Goal: Task Accomplishment & Management: Manage account settings

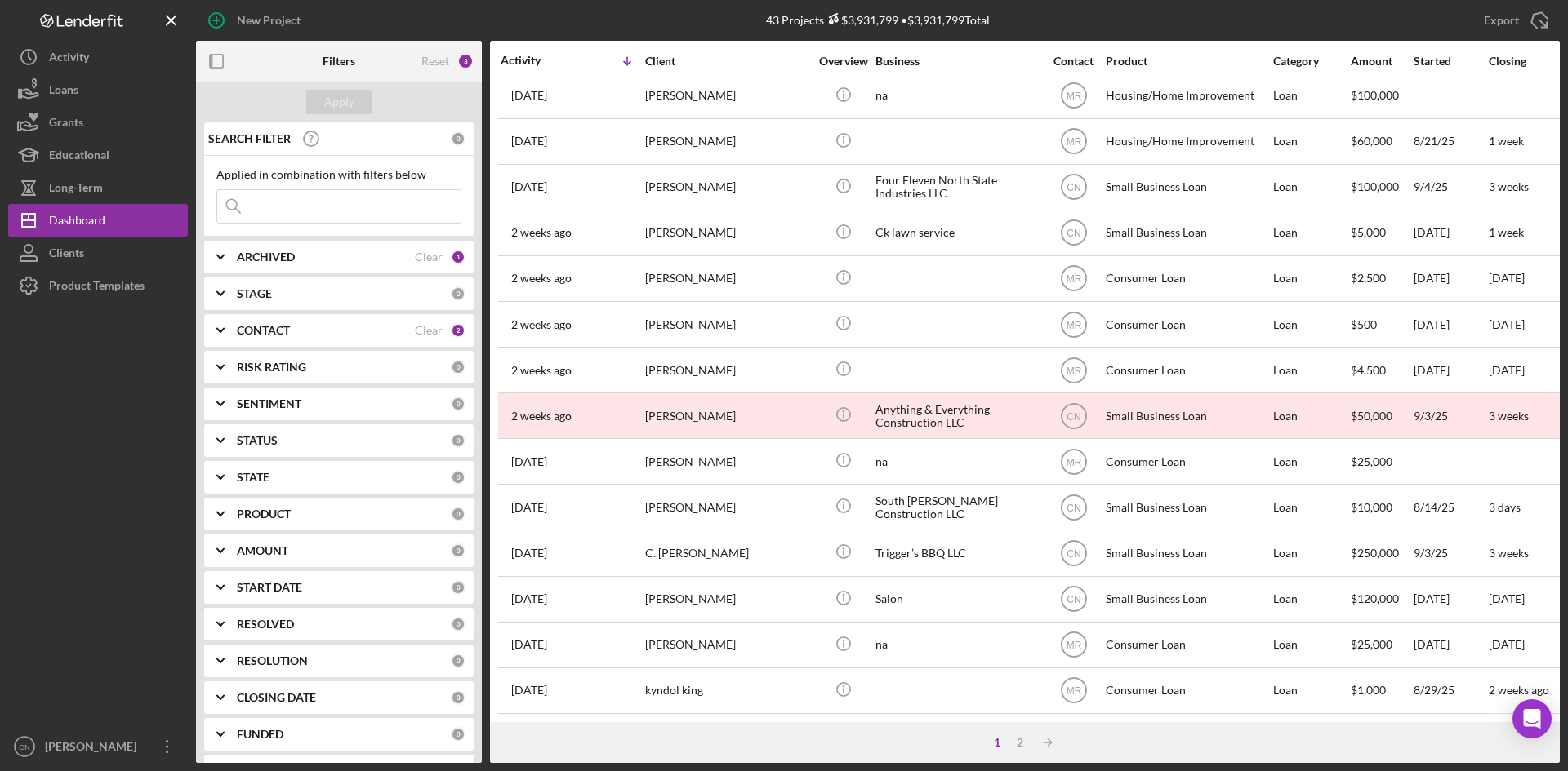
scroll to position [525, 0]
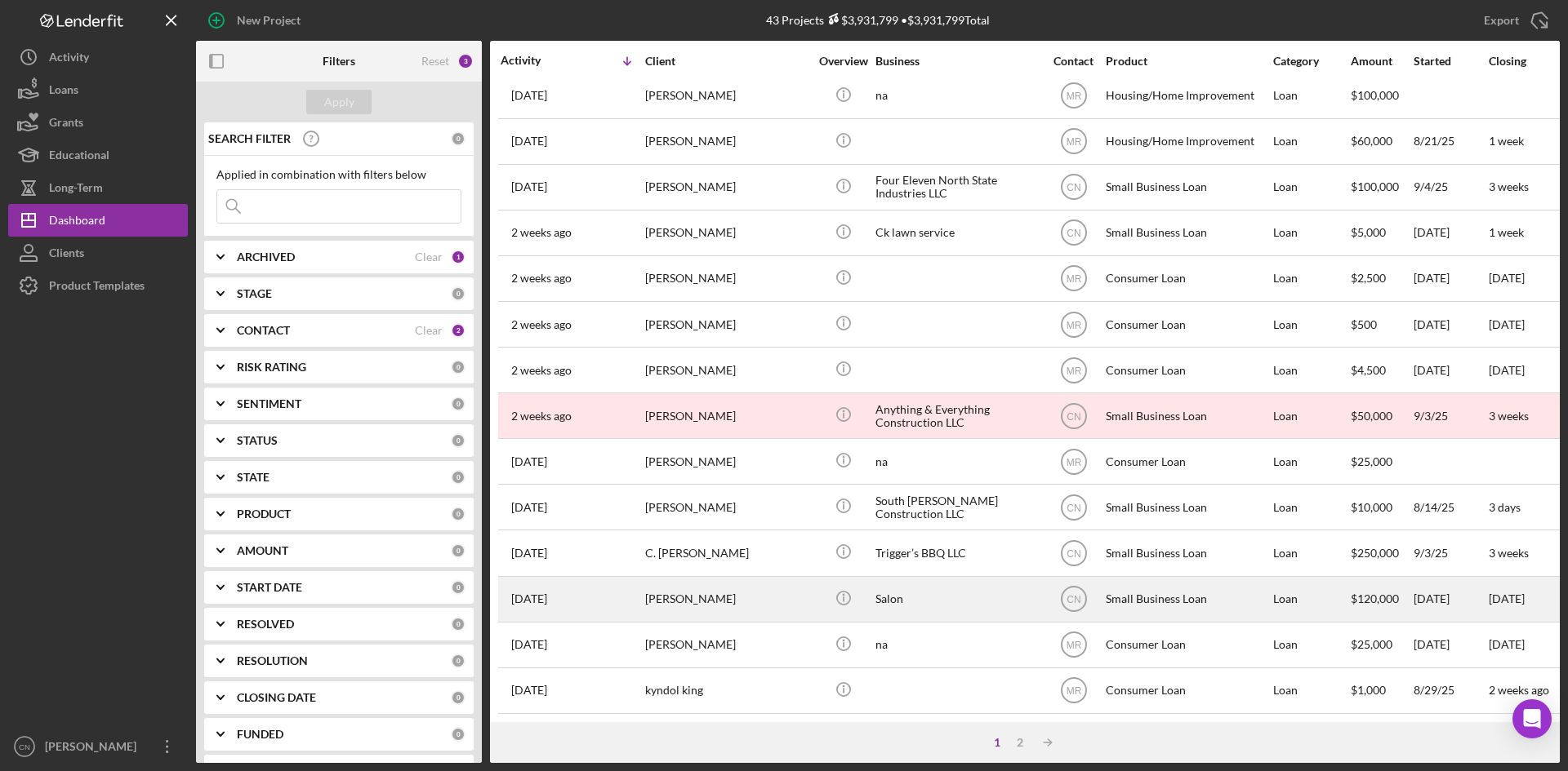
click at [653, 581] on div "[PERSON_NAME]" at bounding box center [726, 600] width 163 height 43
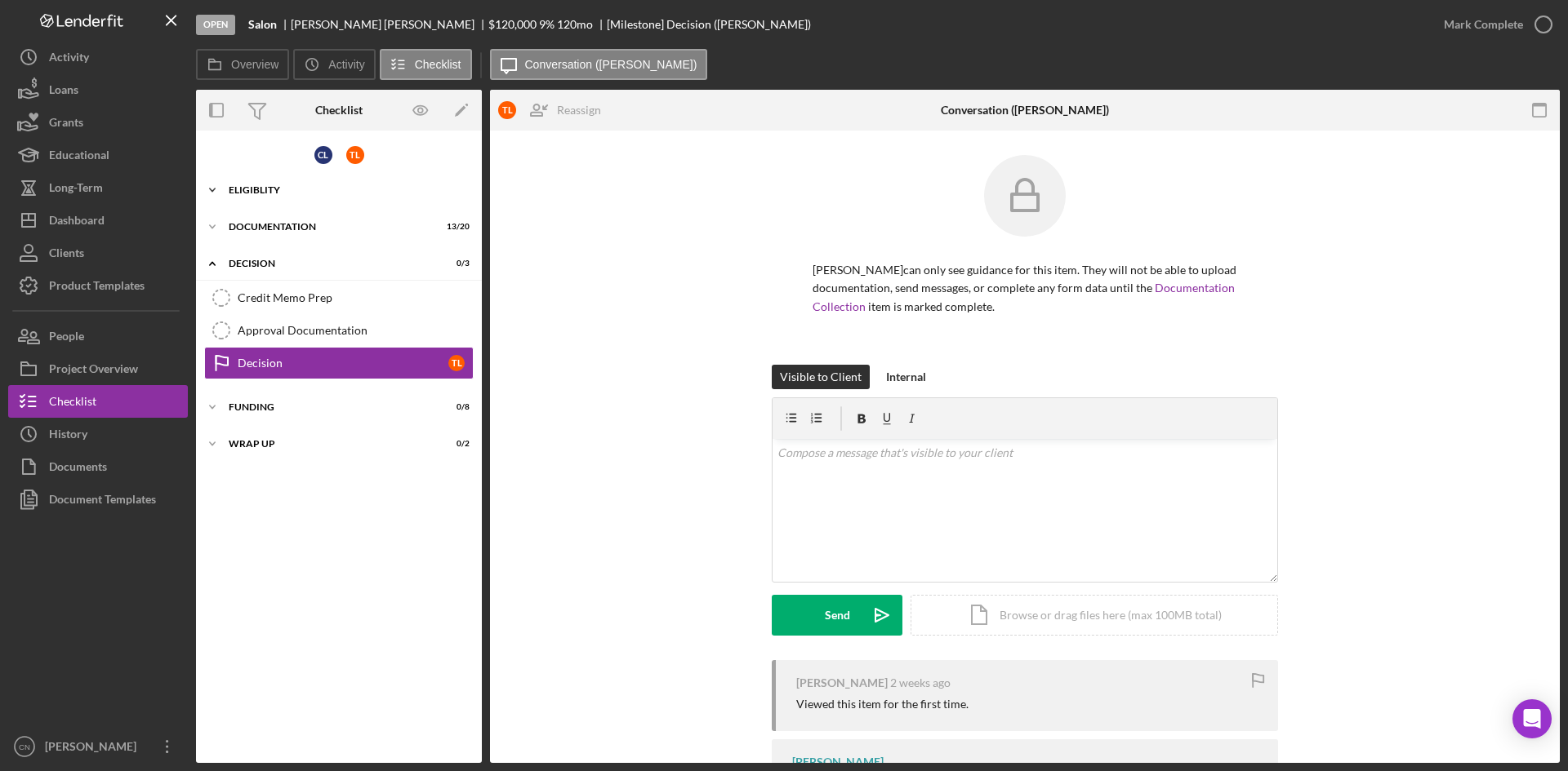
click at [261, 188] on div "Eligiblity" at bounding box center [345, 191] width 233 height 10
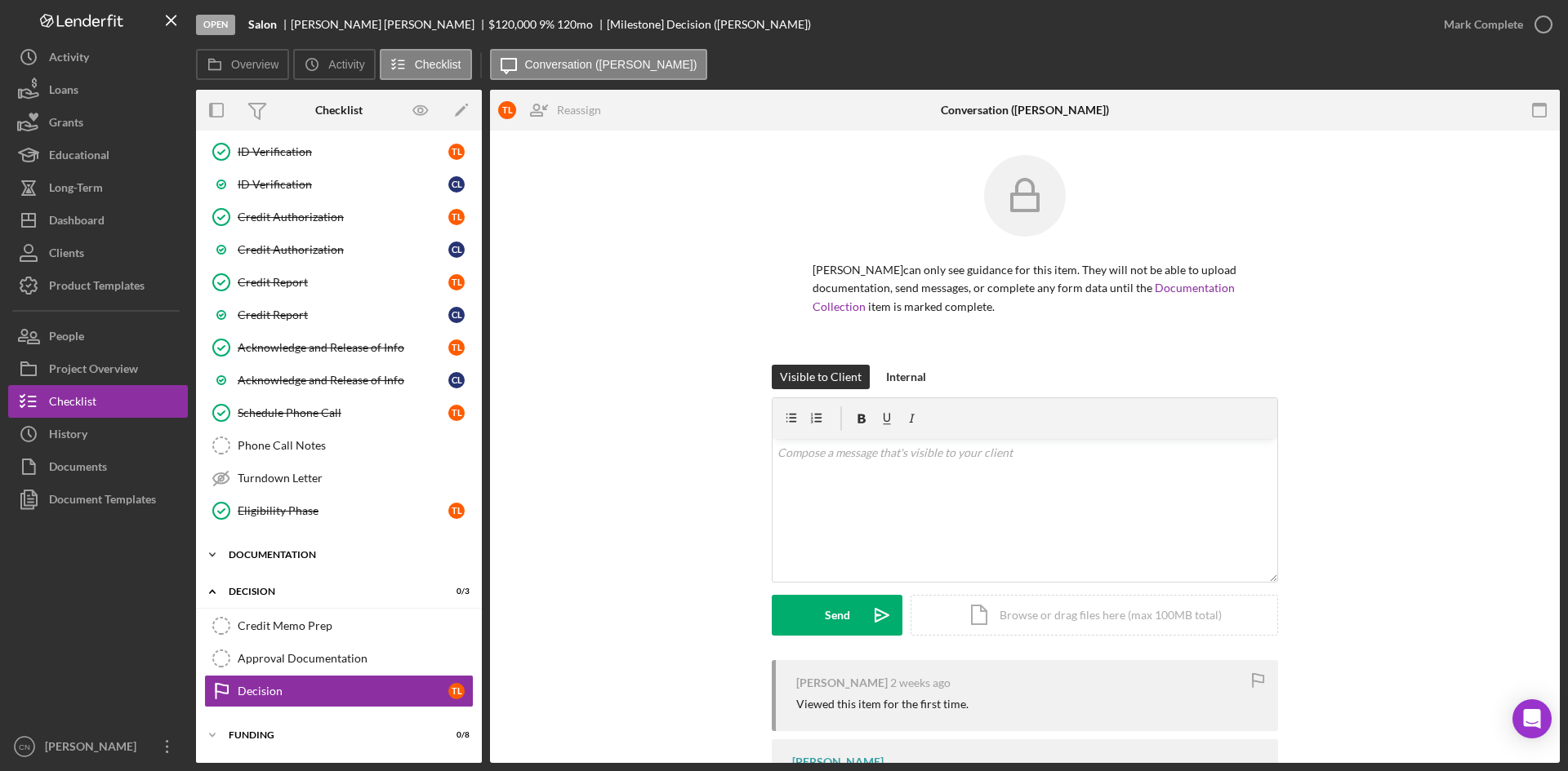
scroll to position [498, 0]
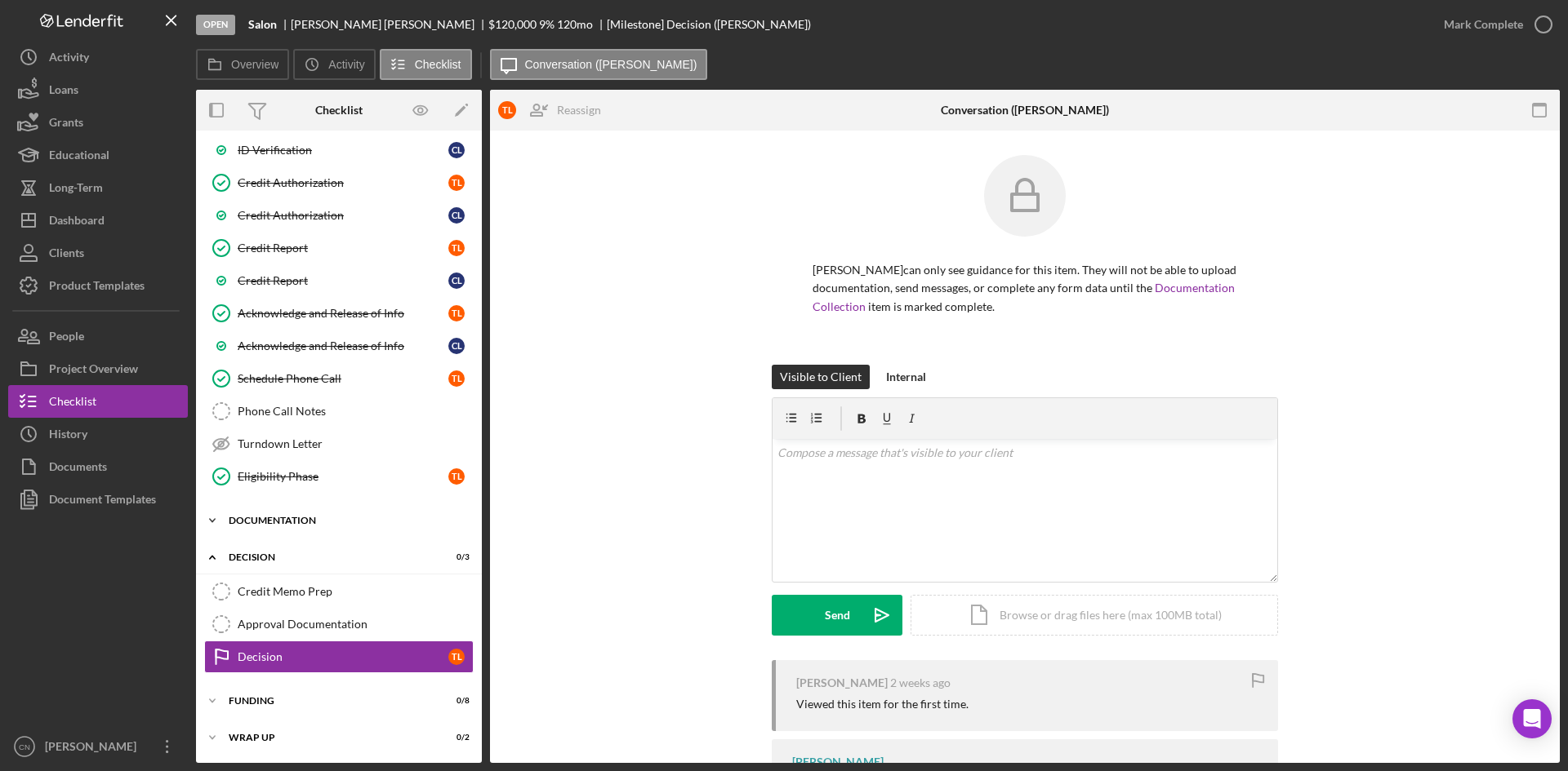
click at [278, 521] on div "Documentation" at bounding box center [345, 521] width 233 height 10
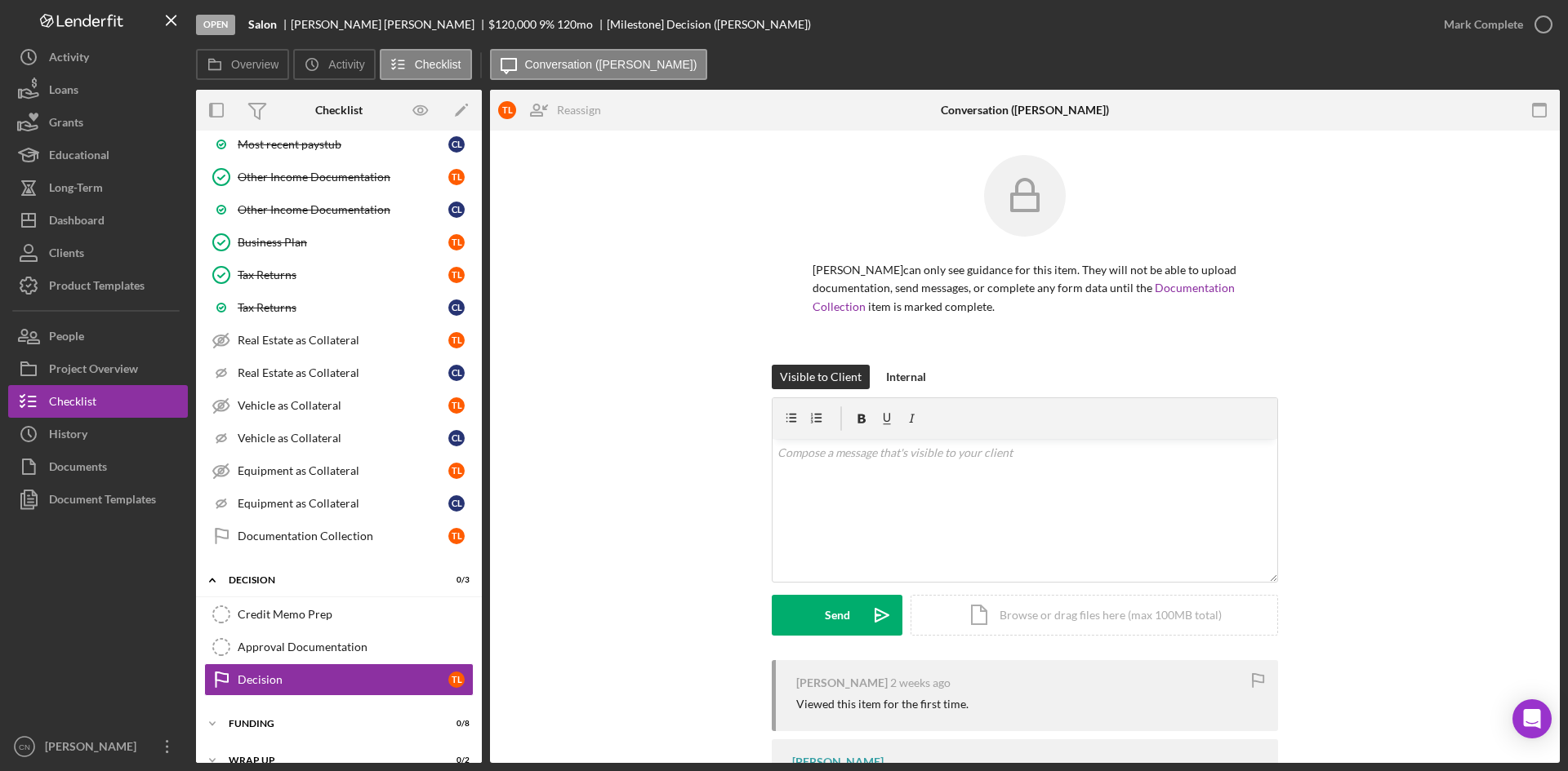
scroll to position [1161, 0]
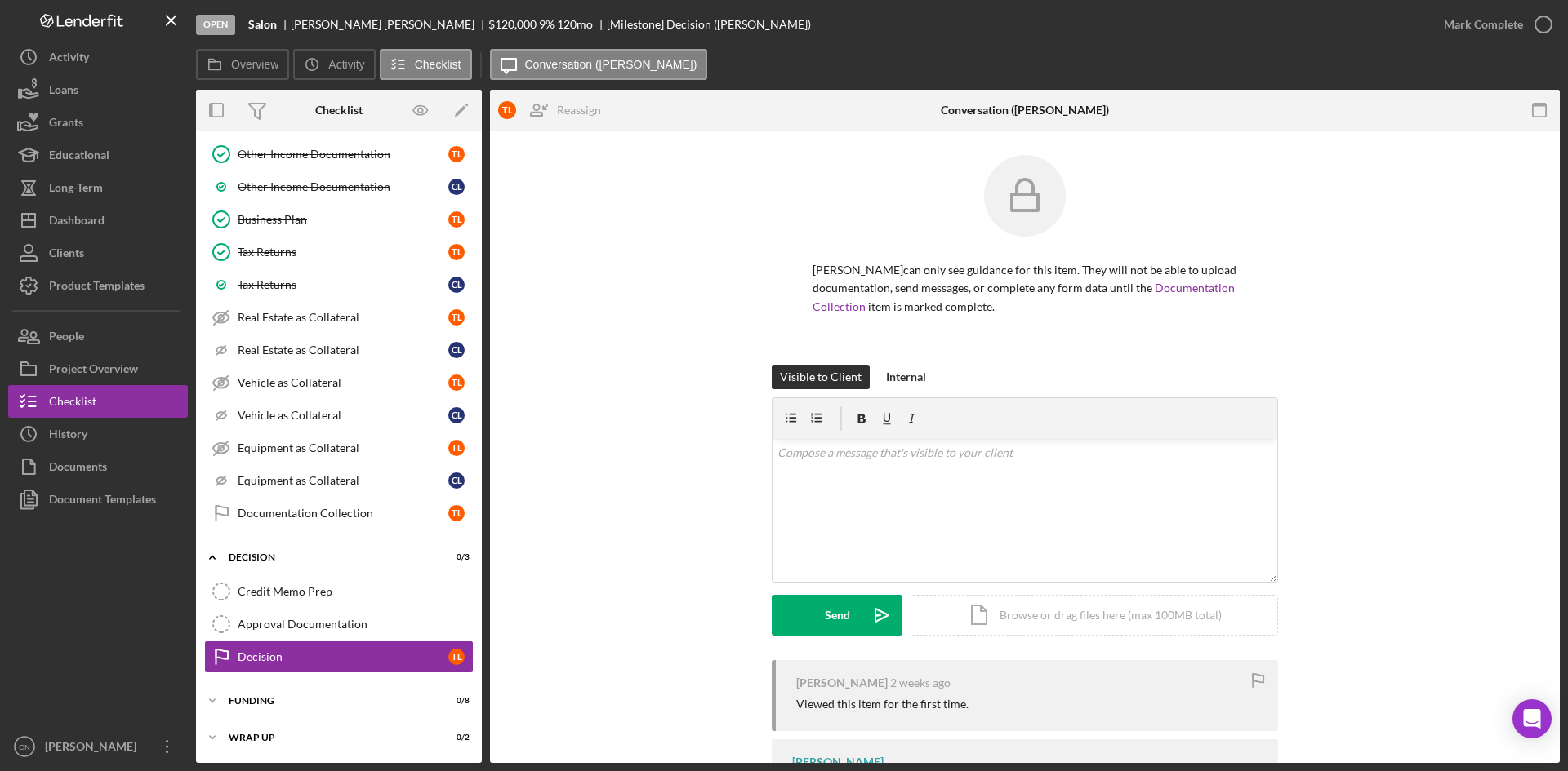
click at [959, 51] on div "Overview Icon/History Activity Checklist Icon/Message Conversation ([PERSON_NAM…" at bounding box center [878, 65] width 1364 height 33
